Goal: Information Seeking & Learning: Learn about a topic

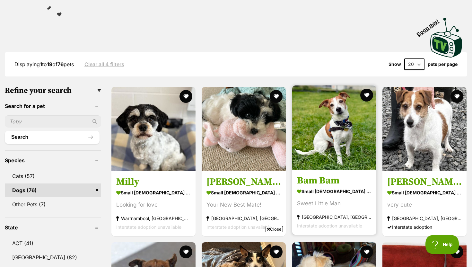
click at [320, 181] on h3 "Bam Bam" at bounding box center [334, 180] width 74 height 12
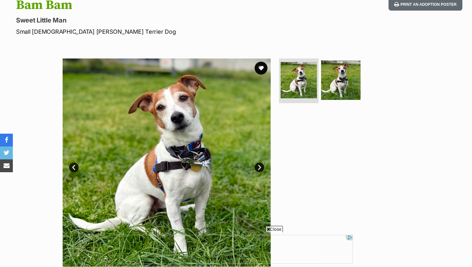
scroll to position [73, 0]
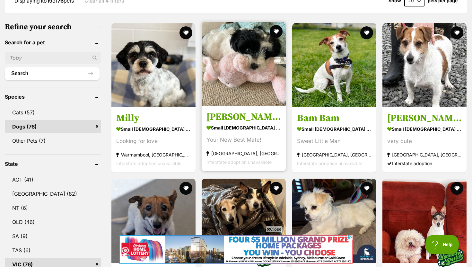
click at [225, 115] on h3 "[PERSON_NAME]" at bounding box center [243, 117] width 74 height 12
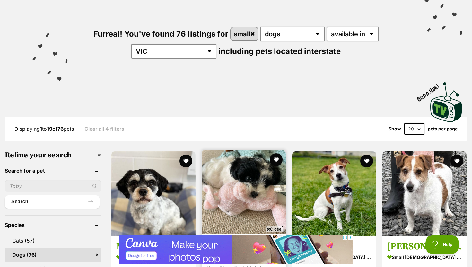
scroll to position [57, 0]
